Goal: Task Accomplishment & Management: Manage account settings

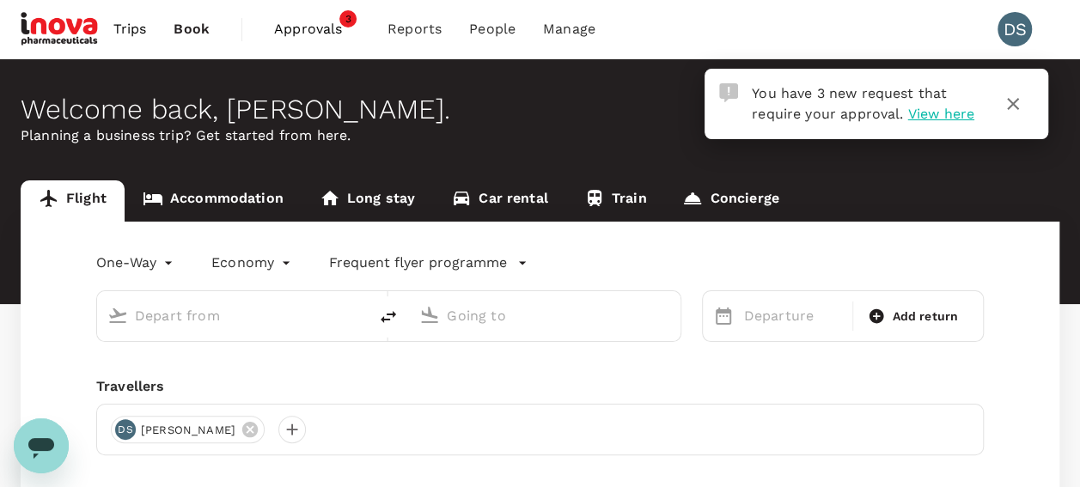
type input "roundtrip"
type input "Sydney Kingsford Smith Airport (SYD)"
type input "Melbourne (MEL)"
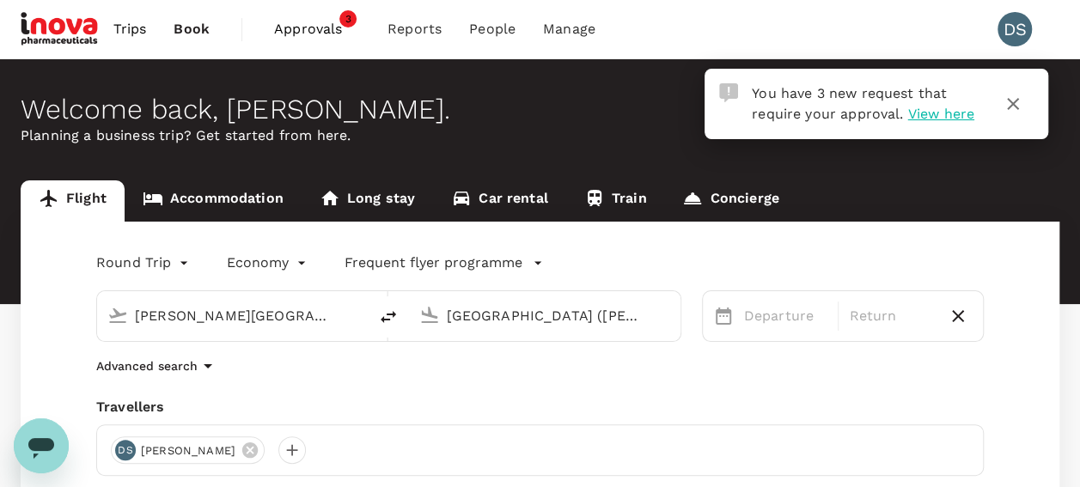
click at [929, 115] on span "View here" at bounding box center [940, 114] width 66 height 16
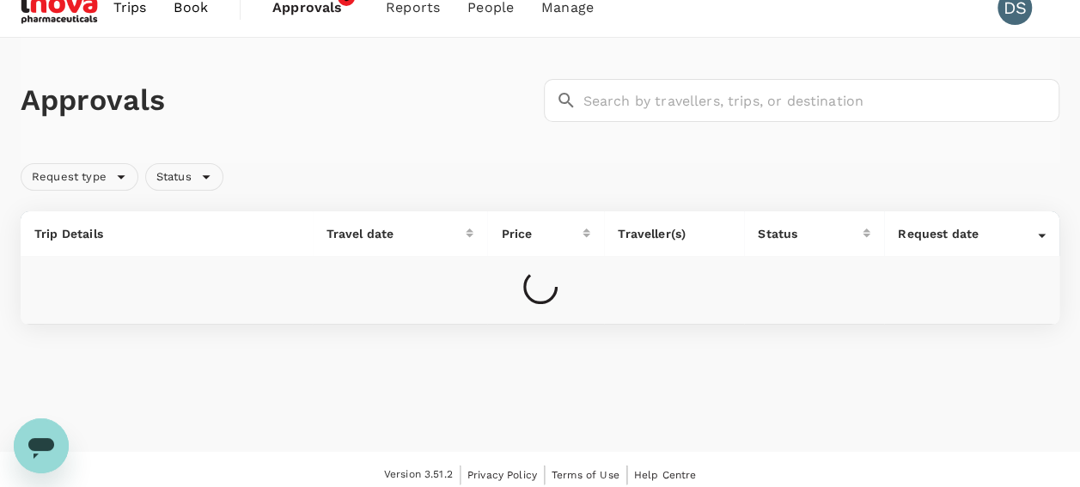
scroll to position [29, 0]
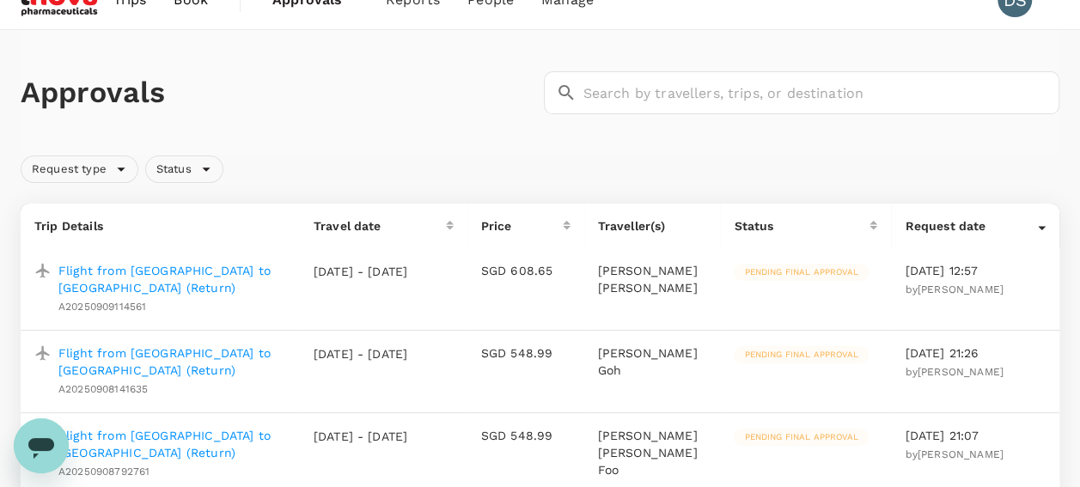
click at [98, 269] on p "Flight from Singapore to Manila (Return)" at bounding box center [172, 279] width 228 height 34
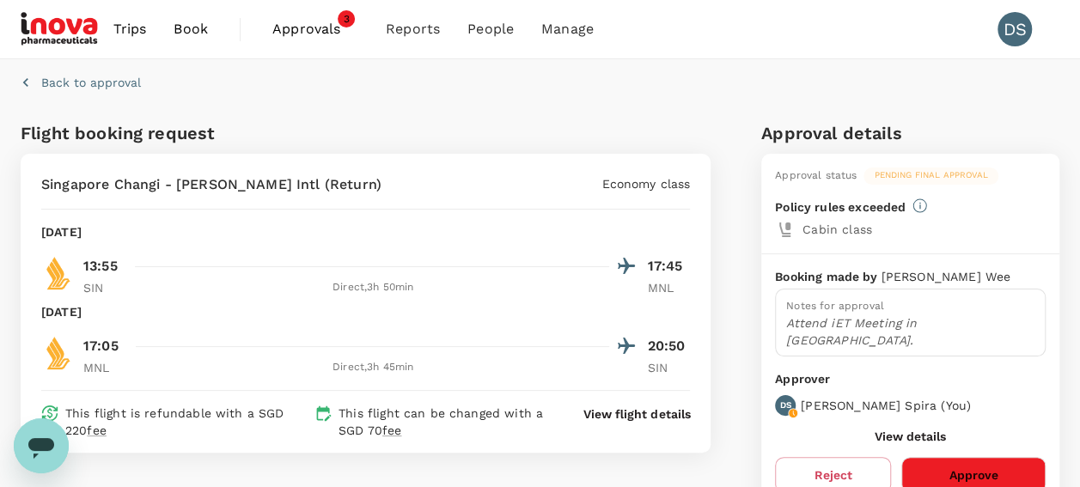
click at [967, 457] on button "Approve" at bounding box center [973, 475] width 144 height 36
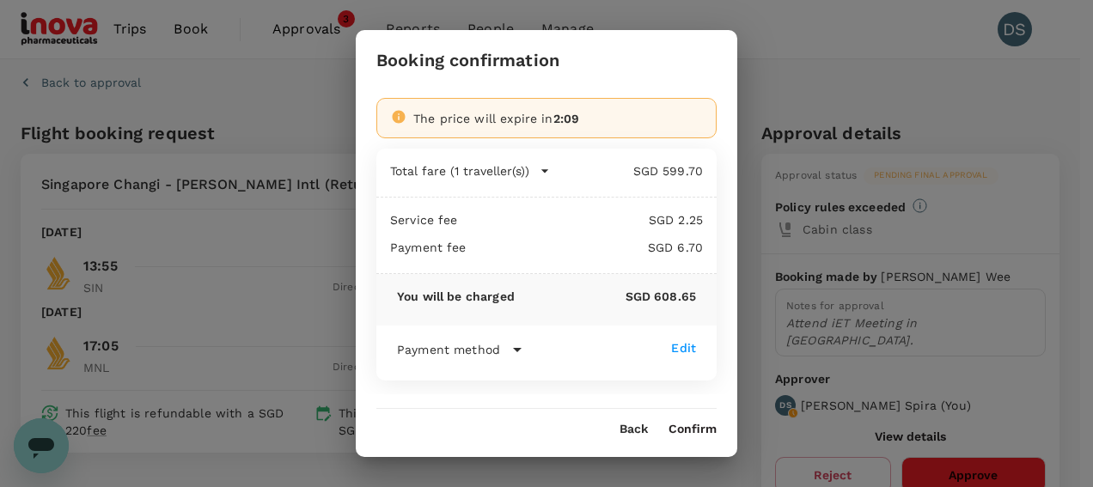
click at [685, 432] on button "Confirm" at bounding box center [692, 430] width 48 height 14
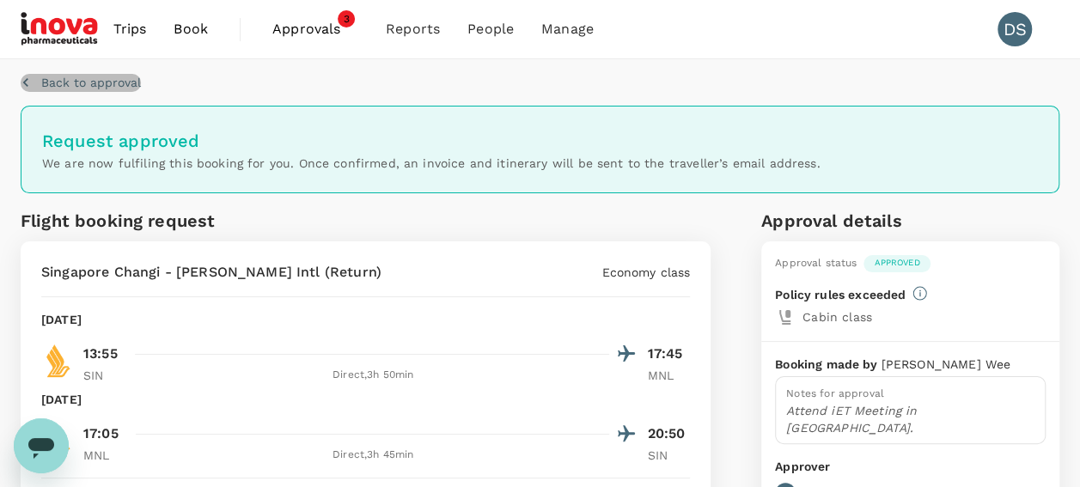
click at [70, 80] on p "Back to approval" at bounding box center [91, 82] width 100 height 17
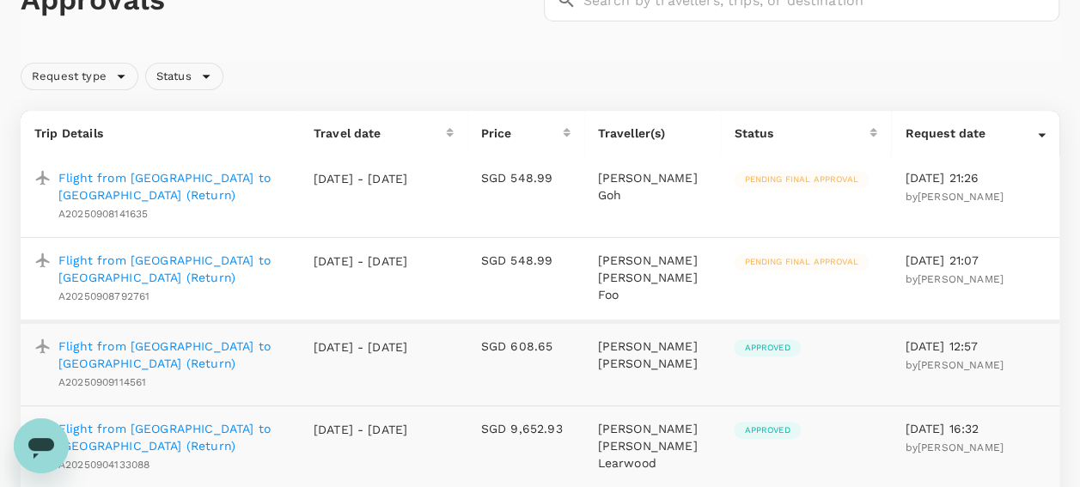
scroll to position [115, 0]
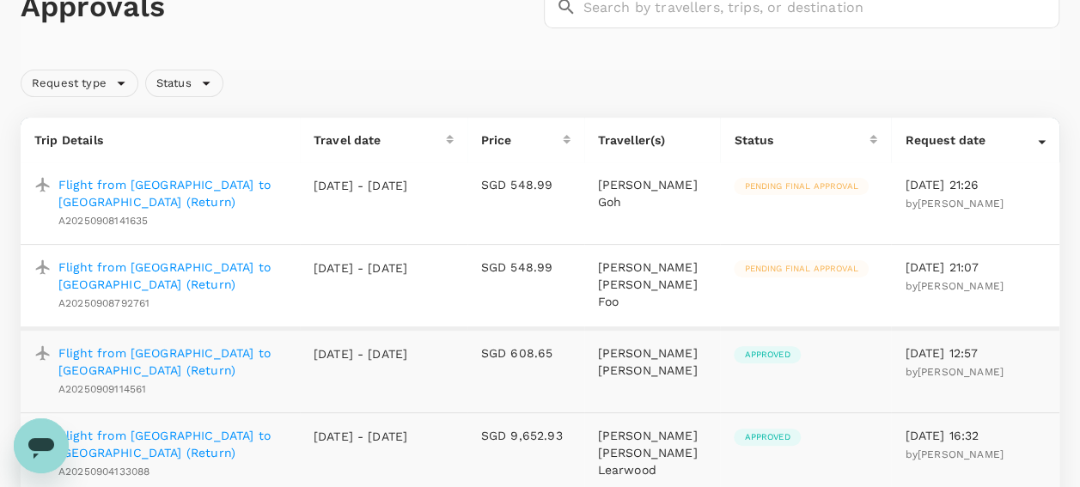
click at [115, 263] on p "Flight from Singapore to Manila (Return)" at bounding box center [172, 276] width 228 height 34
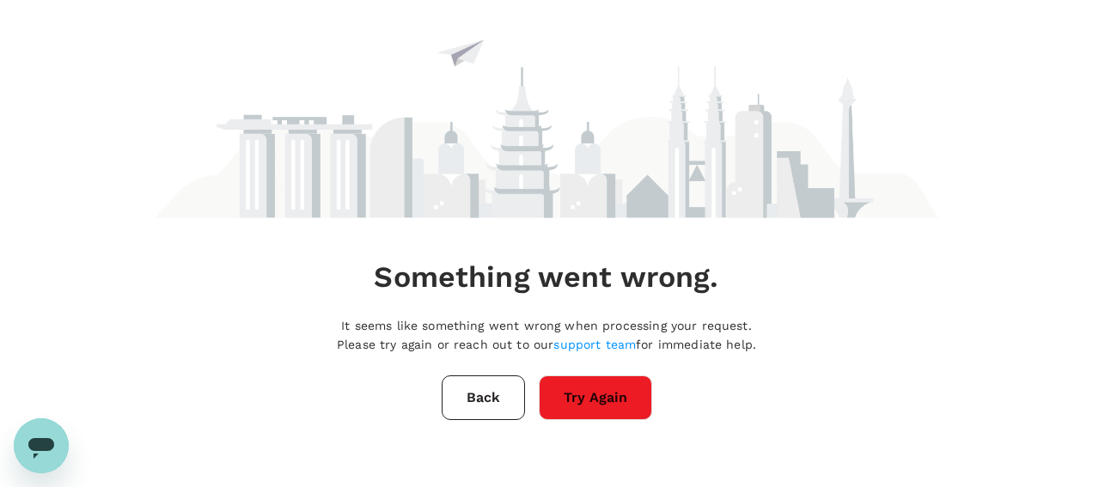
click at [563, 389] on button "Try Again" at bounding box center [595, 397] width 113 height 45
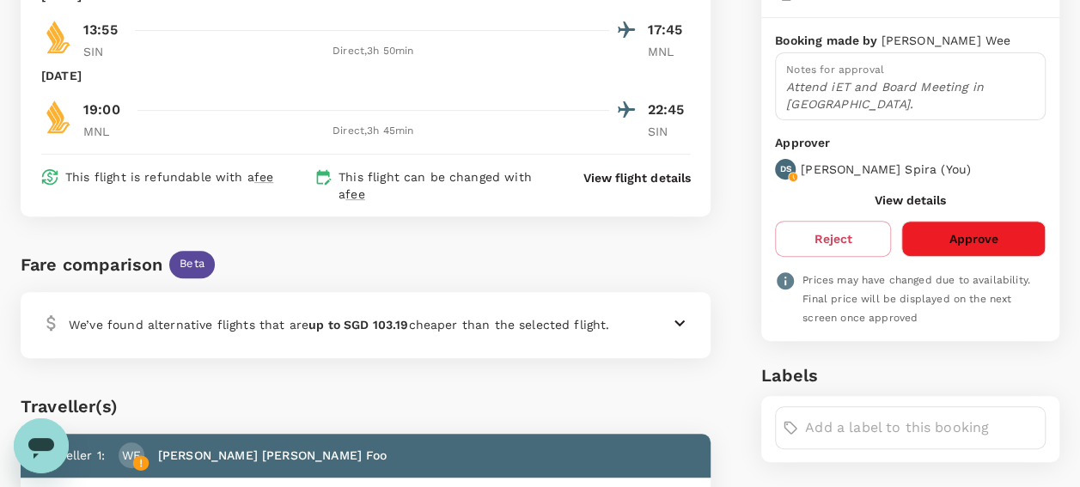
scroll to position [222, 0]
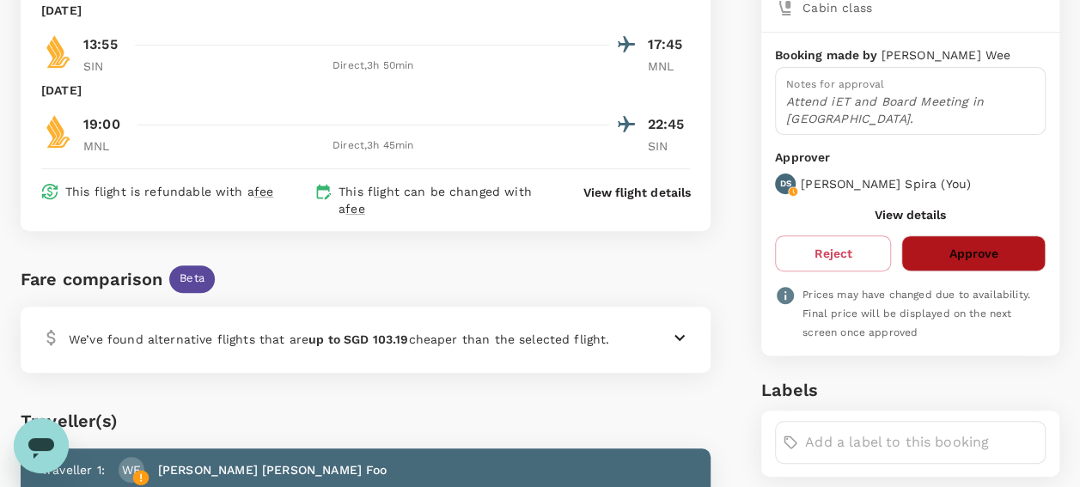
click at [958, 235] on button "Approve" at bounding box center [973, 253] width 144 height 36
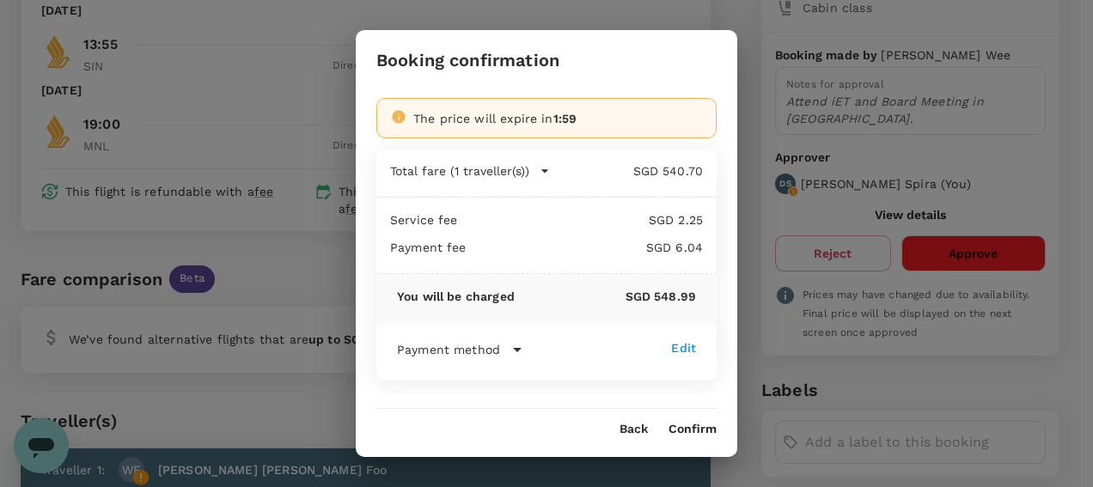
click at [697, 425] on button "Confirm" at bounding box center [692, 430] width 48 height 14
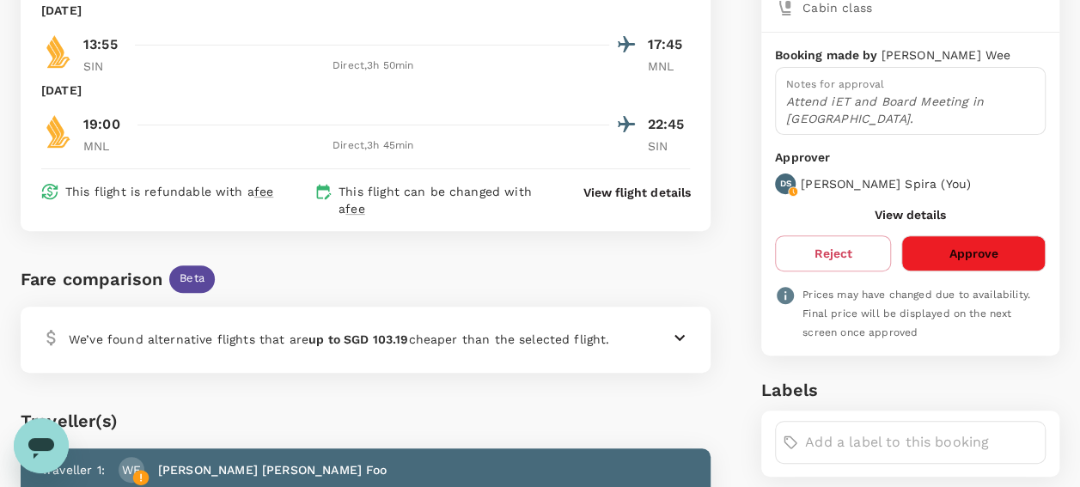
scroll to position [0, 0]
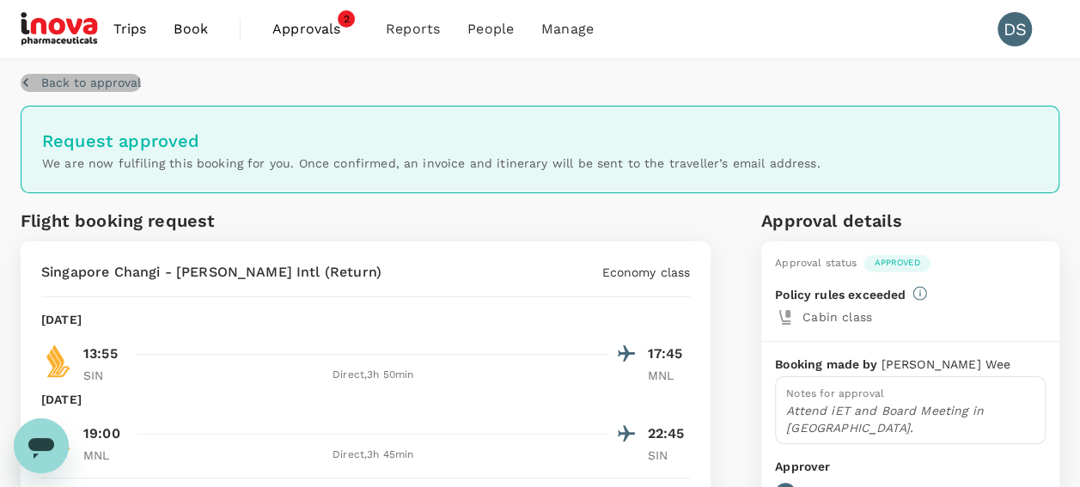
click at [59, 78] on p "Back to approval" at bounding box center [91, 82] width 100 height 17
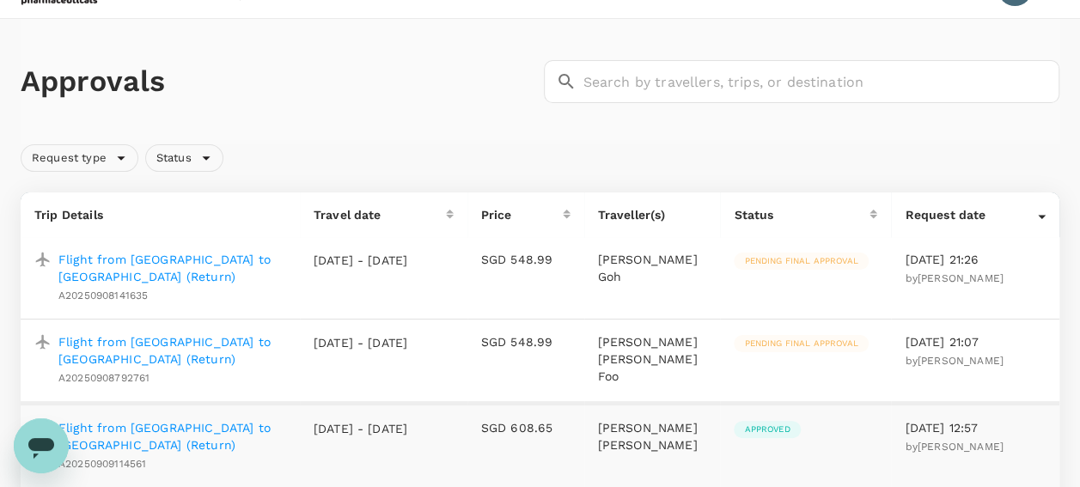
scroll to position [29, 0]
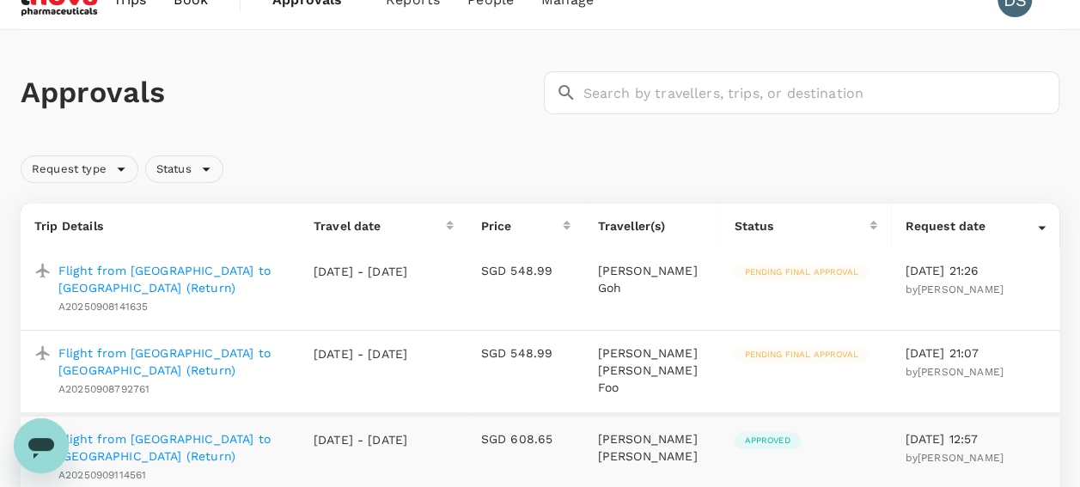
click at [114, 353] on p "Flight from Singapore to Manila (Return)" at bounding box center [172, 361] width 228 height 34
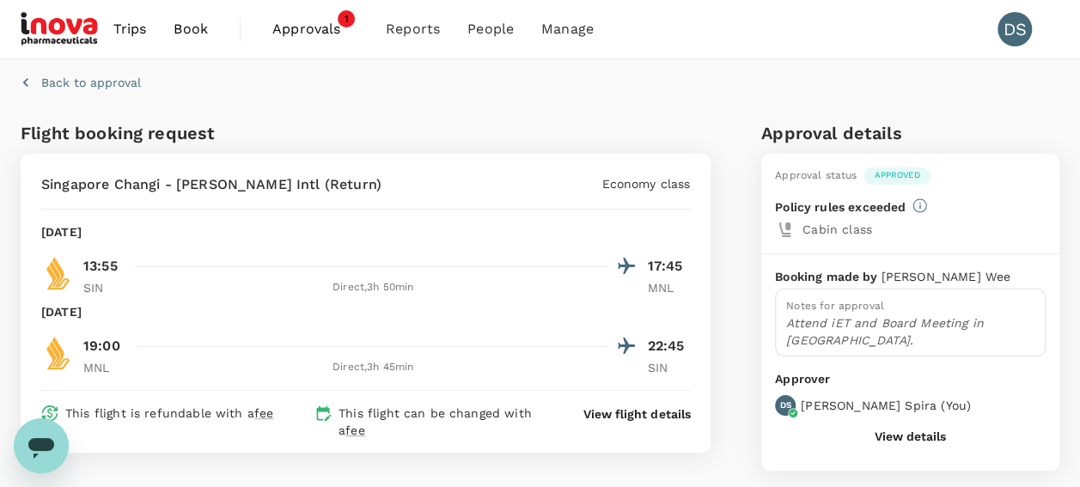
click at [306, 23] on span "Approvals" at bounding box center [315, 29] width 86 height 21
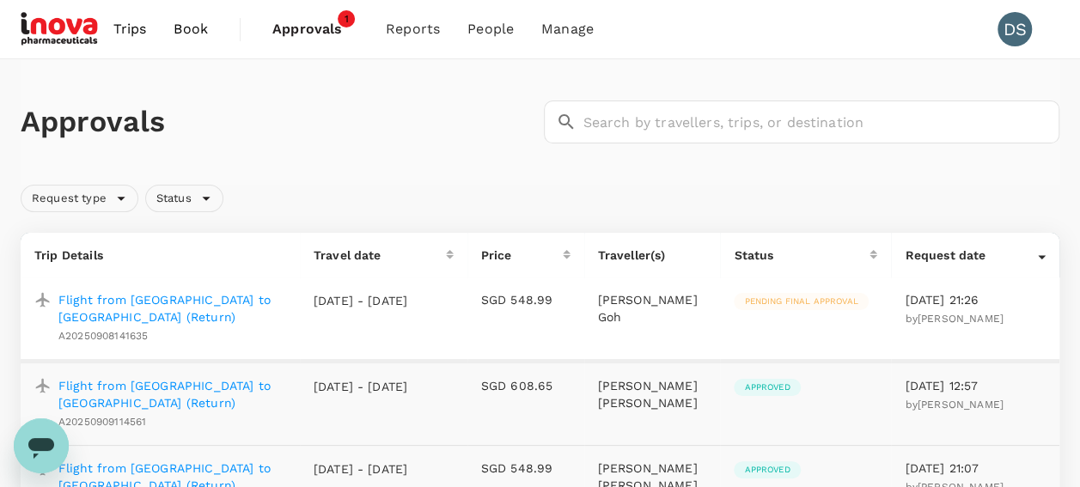
click at [175, 303] on p "Flight from Singapore to Manila (Return)" at bounding box center [172, 308] width 228 height 34
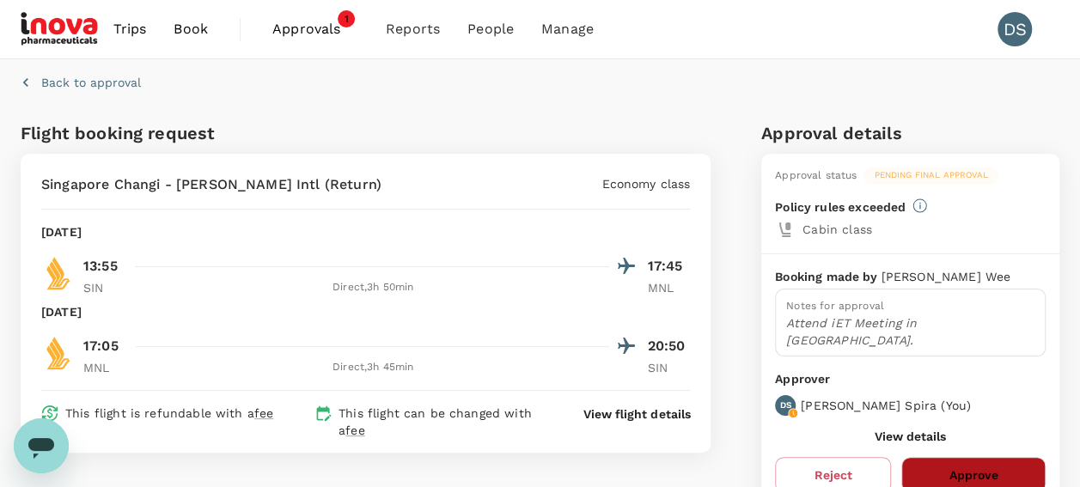
click at [987, 457] on button "Approve" at bounding box center [973, 475] width 144 height 36
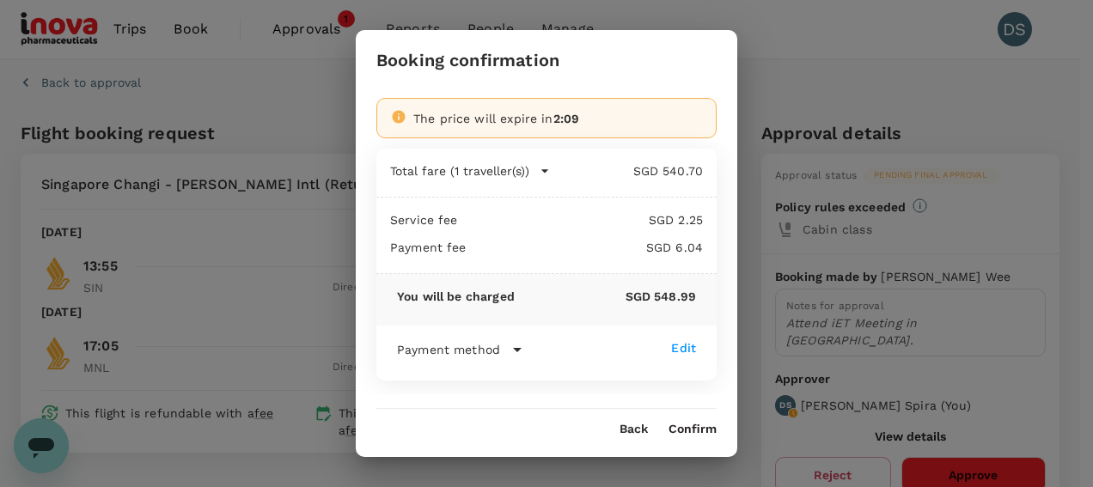
click at [697, 423] on button "Confirm" at bounding box center [692, 430] width 48 height 14
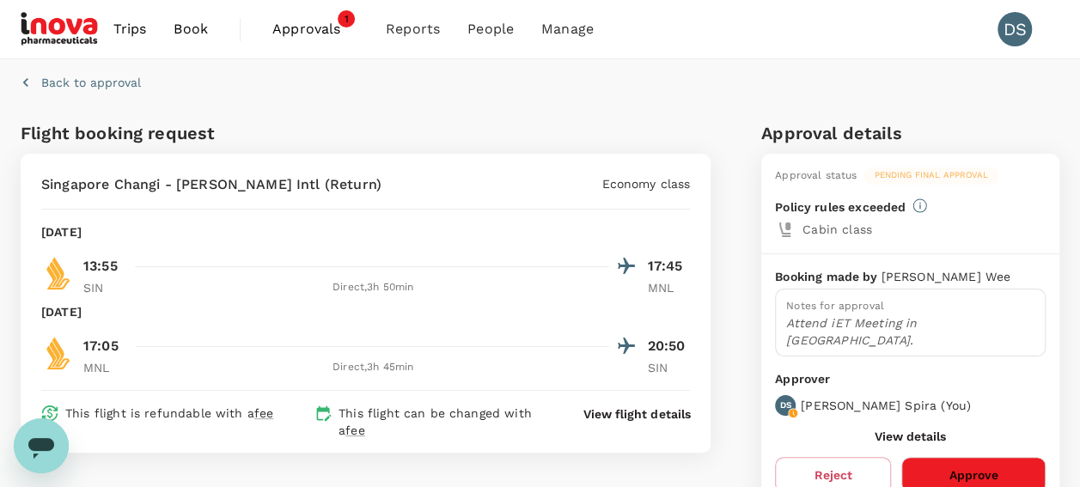
click at [994, 457] on button "Approve" at bounding box center [973, 475] width 144 height 36
